Goal: Transaction & Acquisition: Purchase product/service

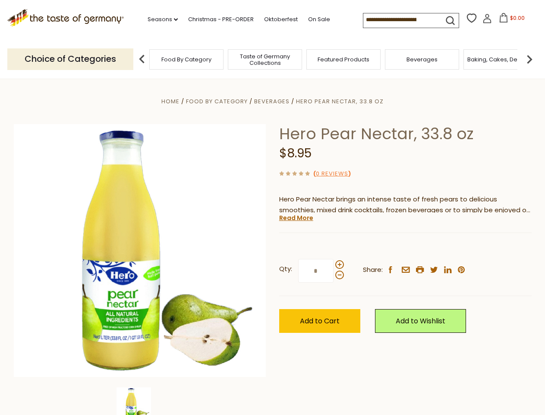
click at [272, 207] on div "Home Food By Category [GEOGRAPHIC_DATA] Hero Pear Nectar, 33.8 oz Hero Pear Nec…" at bounding box center [272, 262] width 531 height 332
click at [159, 19] on link "Seasons dropdown_arrow" at bounding box center [163, 19] width 30 height 9
click at [401, 20] on input at bounding box center [400, 19] width 73 height 12
click at [510, 20] on span "$0.00" at bounding box center [517, 17] width 15 height 7
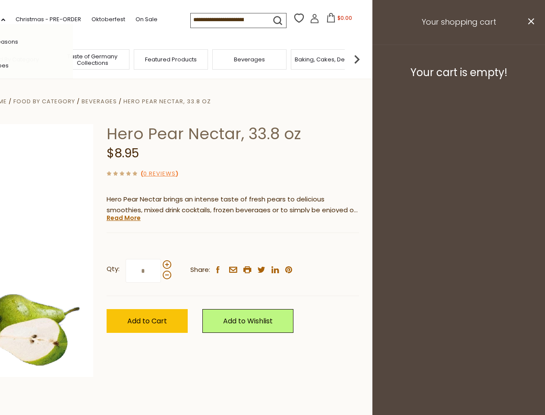
click at [73, 59] on div "All Seasons Recipes Game Day [DATE] [DATE] [DATE][PERSON_NAME] [DATE] Springfes…" at bounding box center [24, 207] width 98 height 366
click at [366, 59] on img at bounding box center [356, 59] width 17 height 17
click at [272, 247] on div "Qty: * Share: facebook email printer twitter linkedin pinterest" at bounding box center [233, 271] width 253 height 50
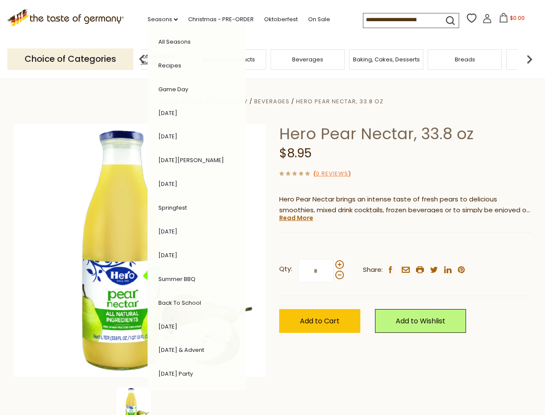
click at [140, 401] on img at bounding box center [134, 404] width 35 height 35
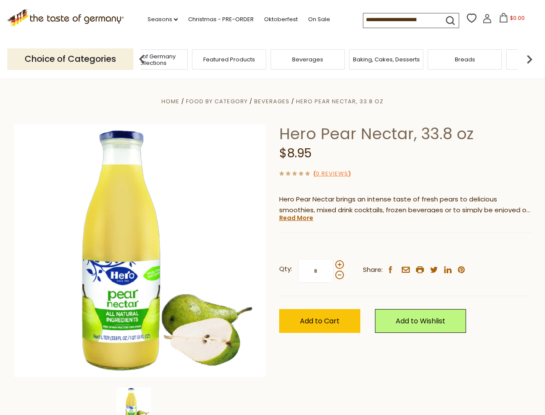
click at [140, 401] on img at bounding box center [134, 404] width 35 height 35
click at [296, 218] on link "Read More" at bounding box center [296, 217] width 34 height 9
